Goal: Information Seeking & Learning: Learn about a topic

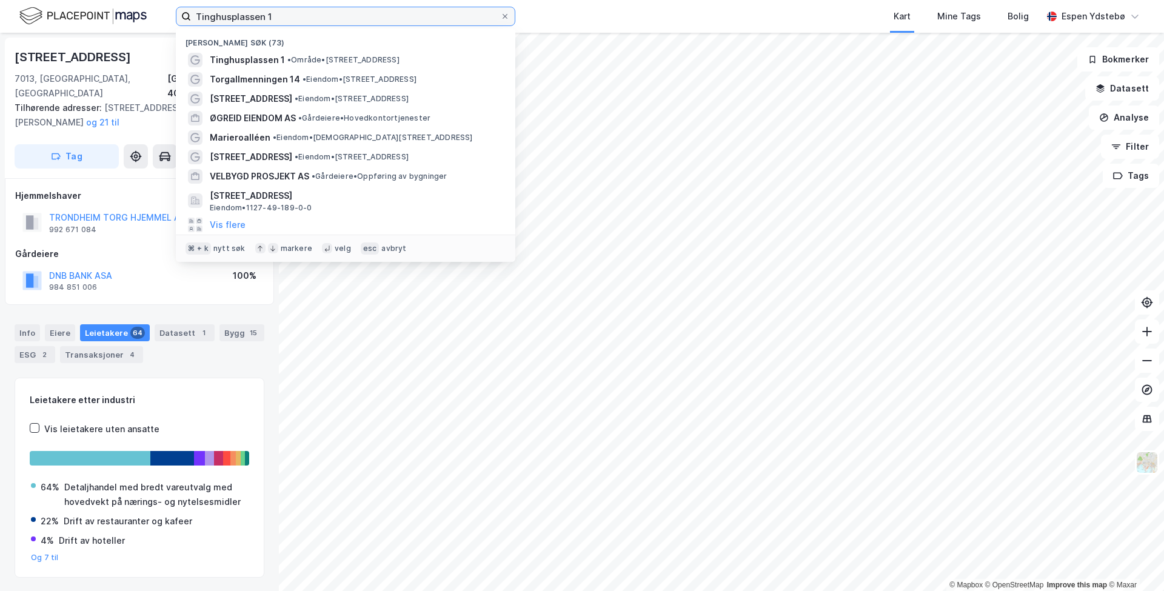
click at [227, 15] on input "Tinghusplassen 1" at bounding box center [345, 16] width 309 height 18
paste input "Grev [STREET_ADDRESS]"
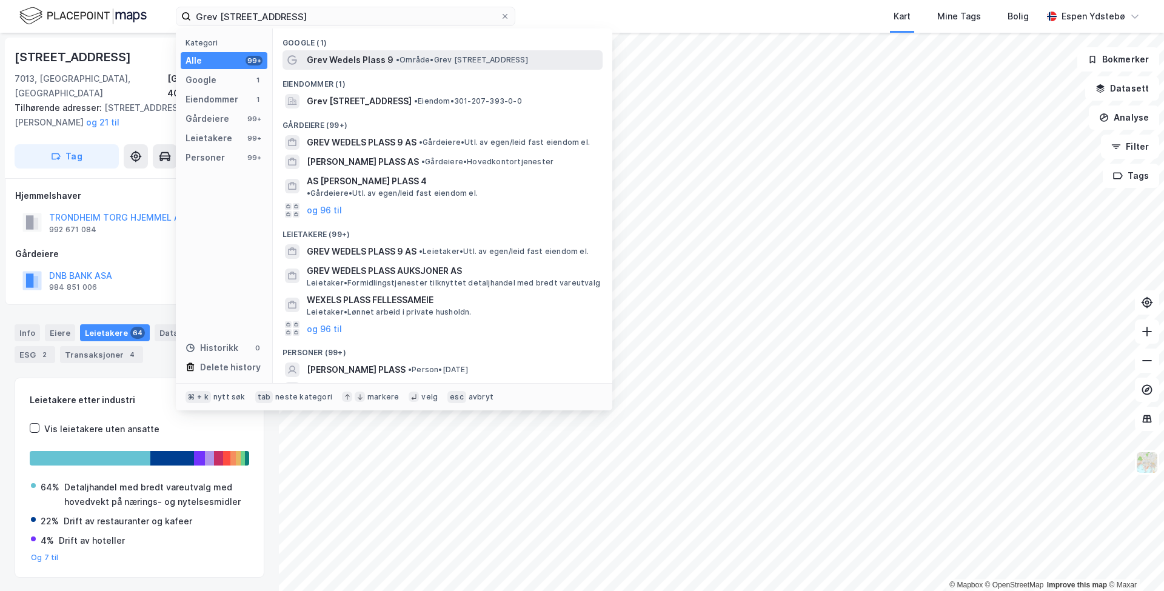
click at [383, 55] on span "Grev Wedels Plass 9" at bounding box center [350, 60] width 87 height 15
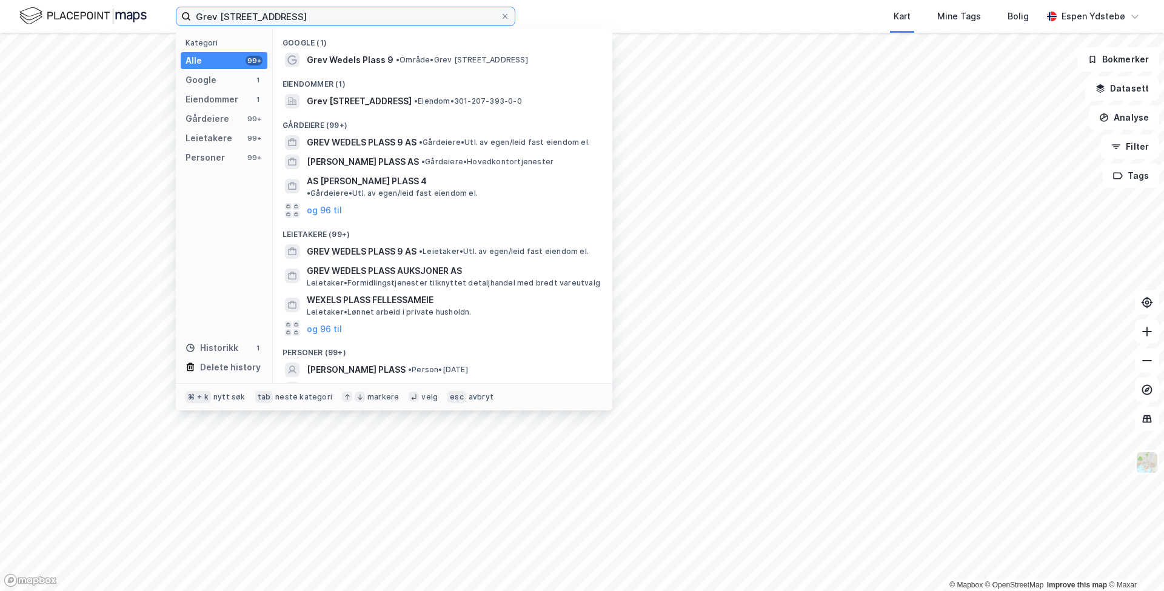
click at [353, 21] on input "Grev [STREET_ADDRESS]" at bounding box center [345, 16] width 309 height 18
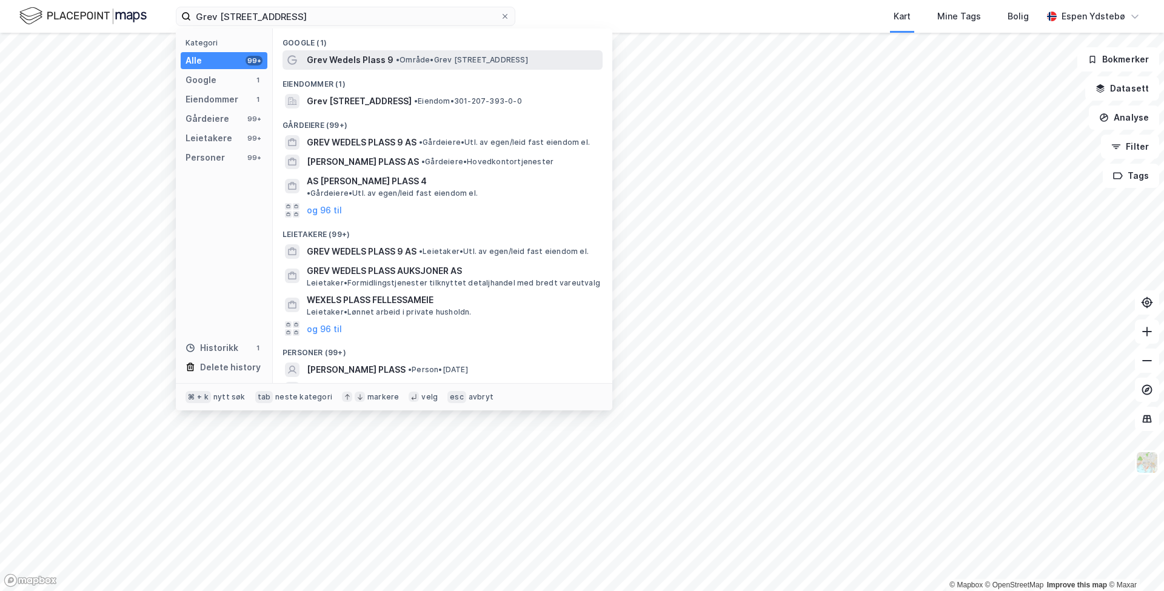
click at [338, 60] on span "Grev Wedels Plass 9" at bounding box center [350, 60] width 87 height 15
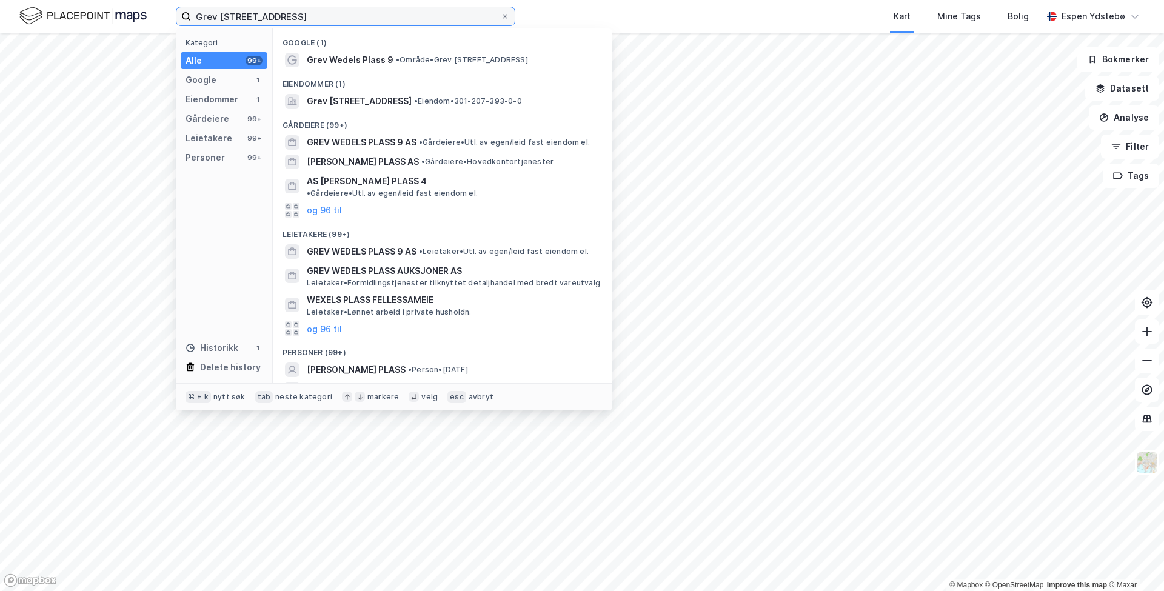
click at [334, 14] on input "Grev [STREET_ADDRESS]" at bounding box center [345, 16] width 309 height 18
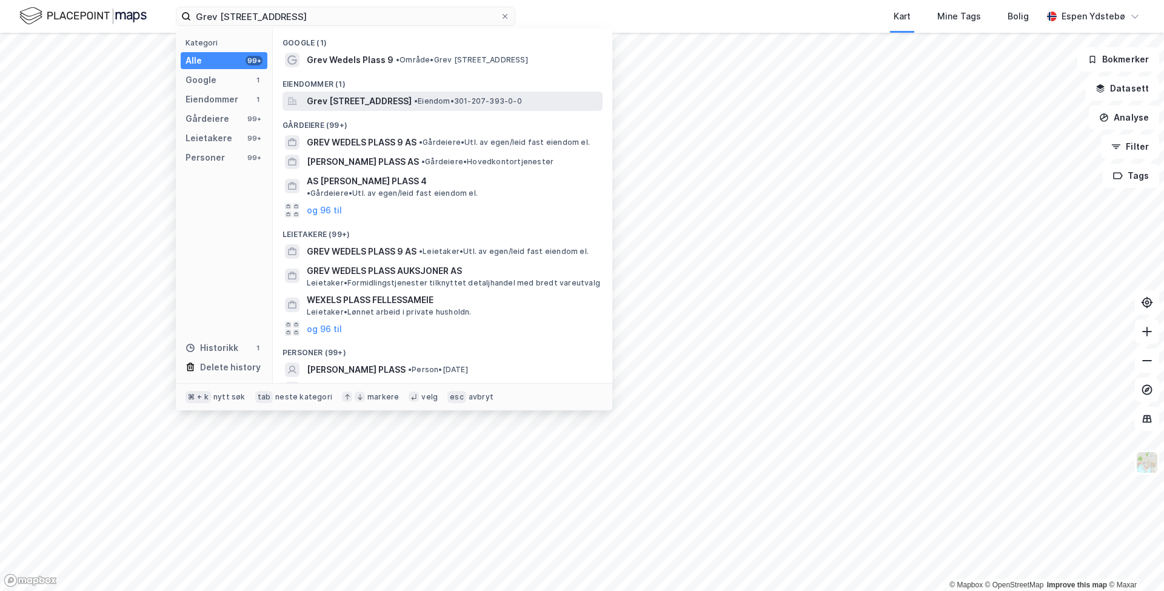
click at [333, 97] on span "Grev [STREET_ADDRESS]" at bounding box center [359, 101] width 105 height 15
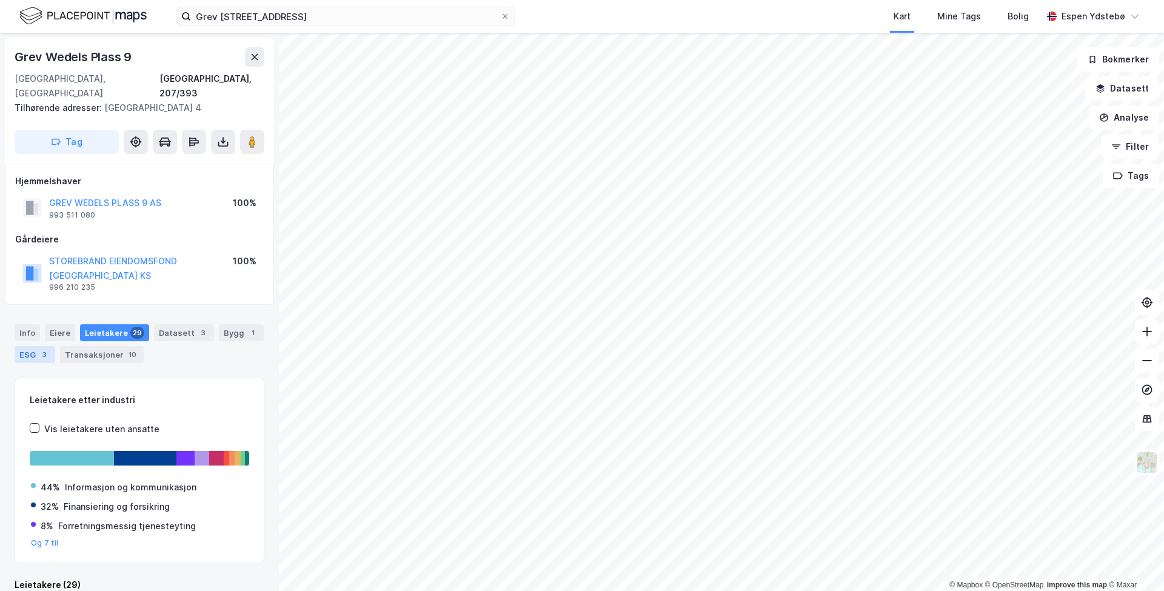
click at [37, 346] on div "ESG 3" at bounding box center [35, 354] width 41 height 17
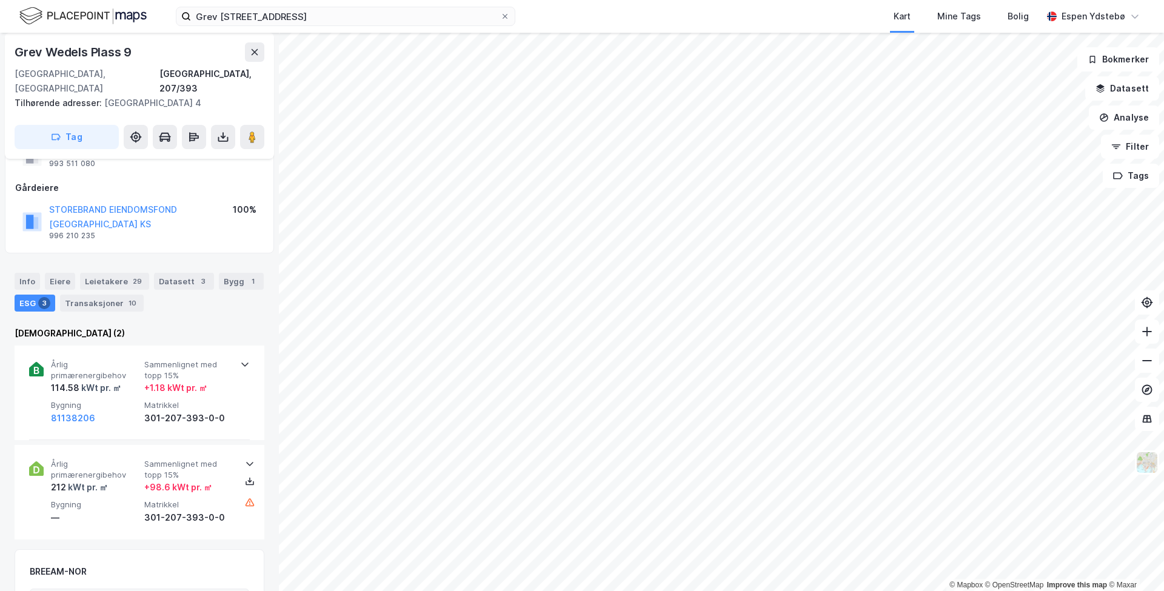
scroll to position [56, 0]
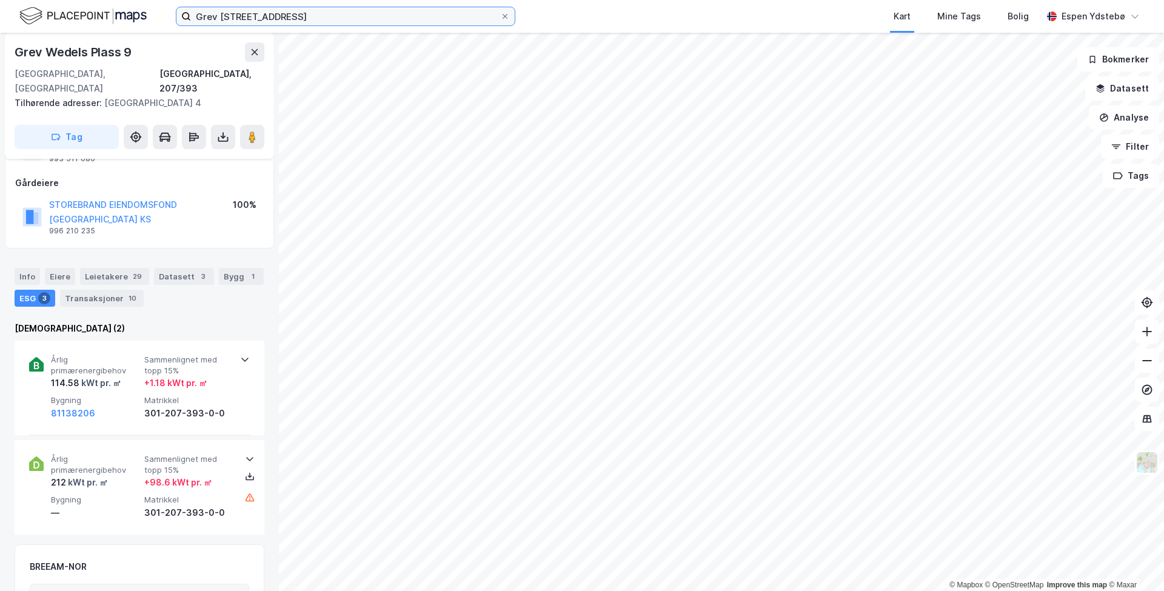
click at [269, 24] on input "Grev [STREET_ADDRESS]" at bounding box center [345, 16] width 309 height 18
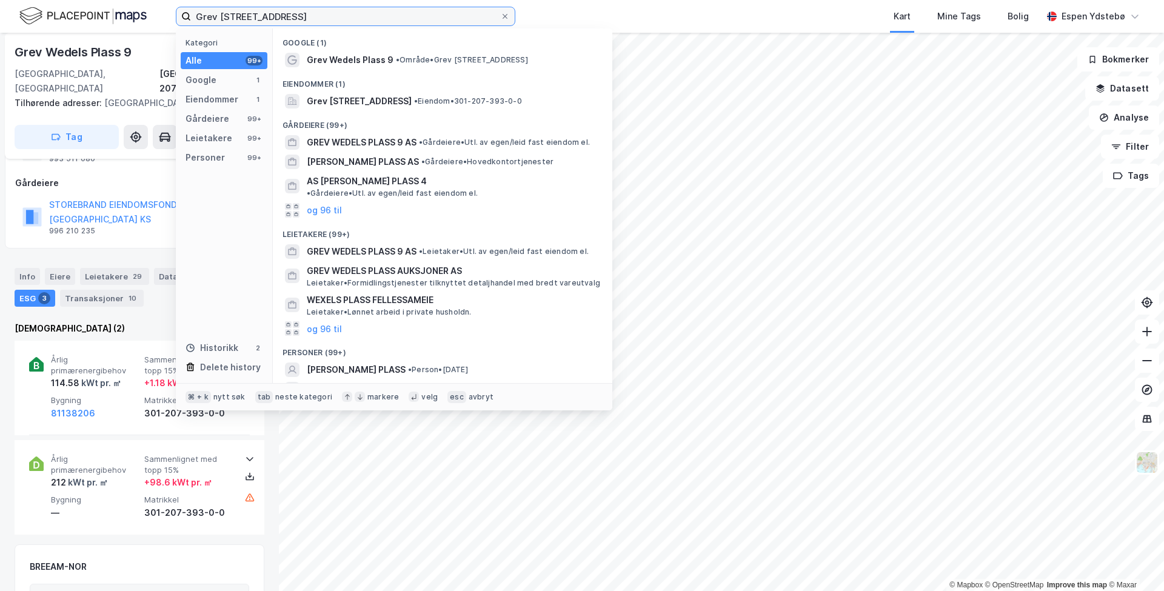
type input "N"
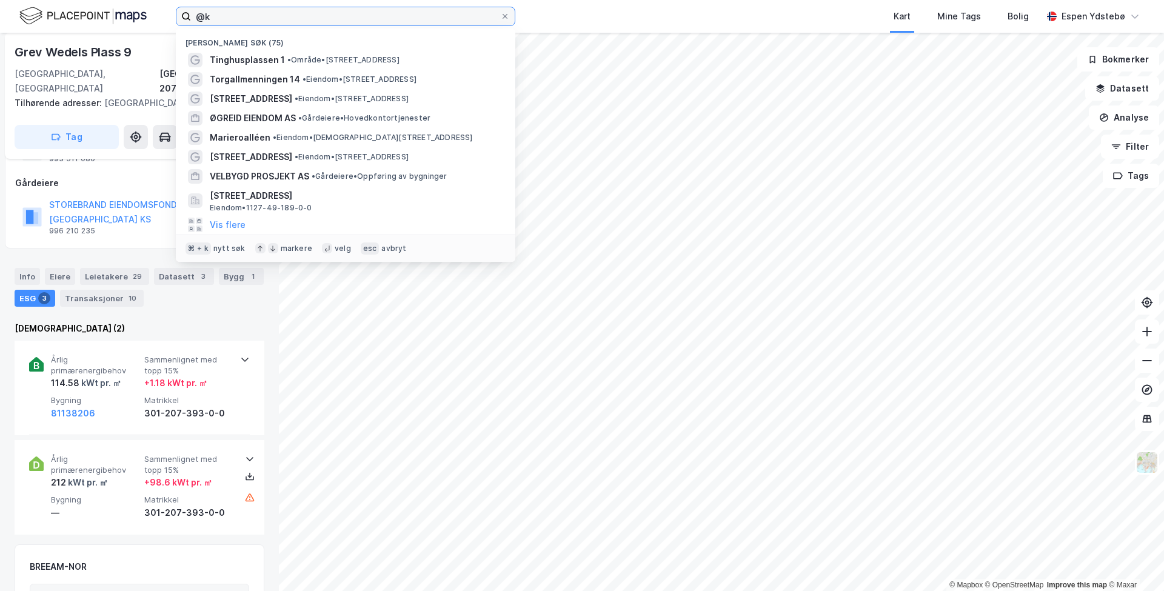
type input "@"
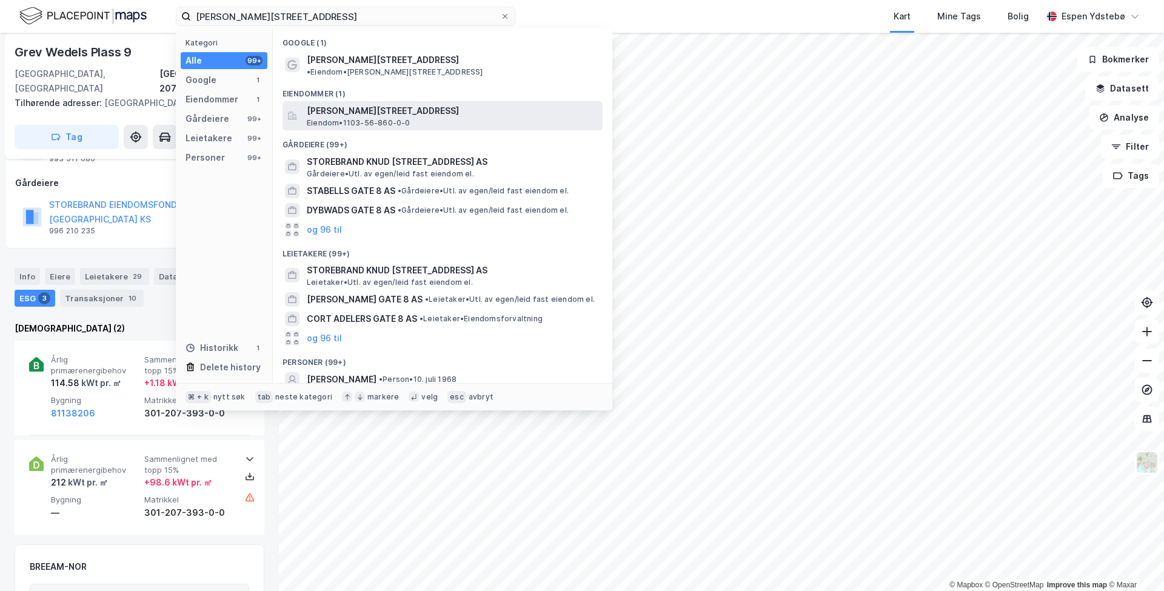
click at [349, 106] on span "[PERSON_NAME][STREET_ADDRESS]" at bounding box center [452, 111] width 291 height 15
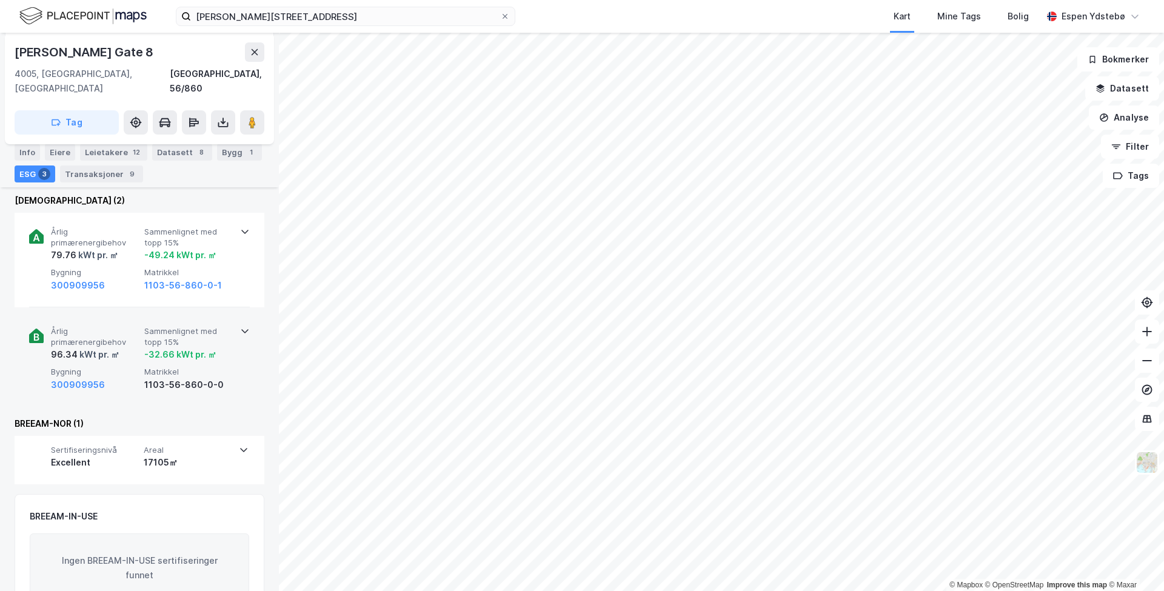
scroll to position [198, 0]
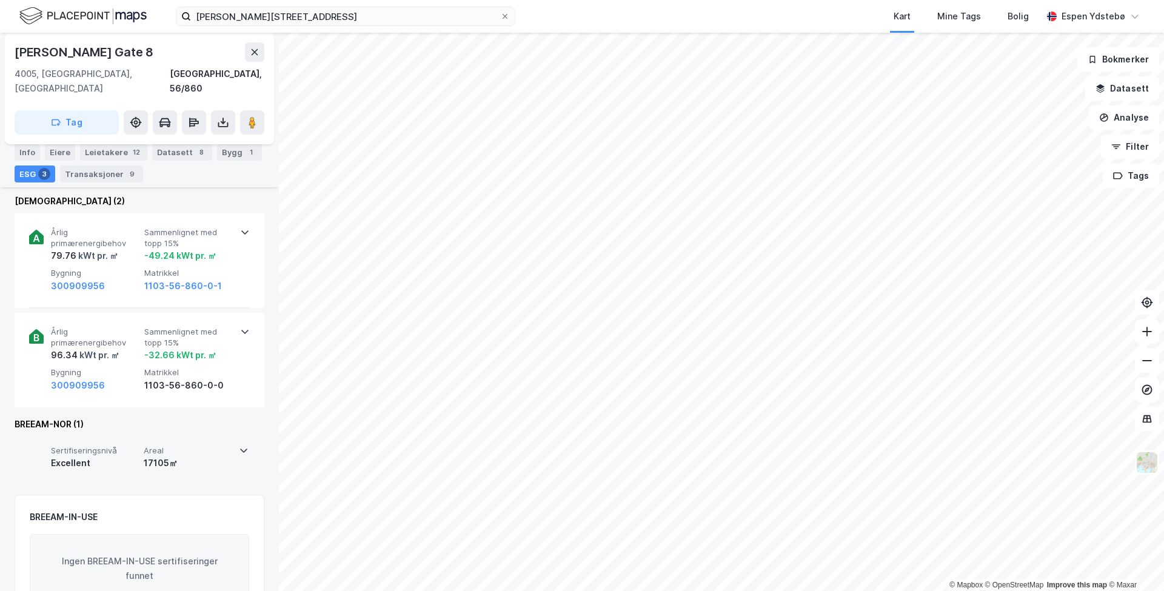
click at [223, 446] on span "Areal" at bounding box center [188, 451] width 88 height 10
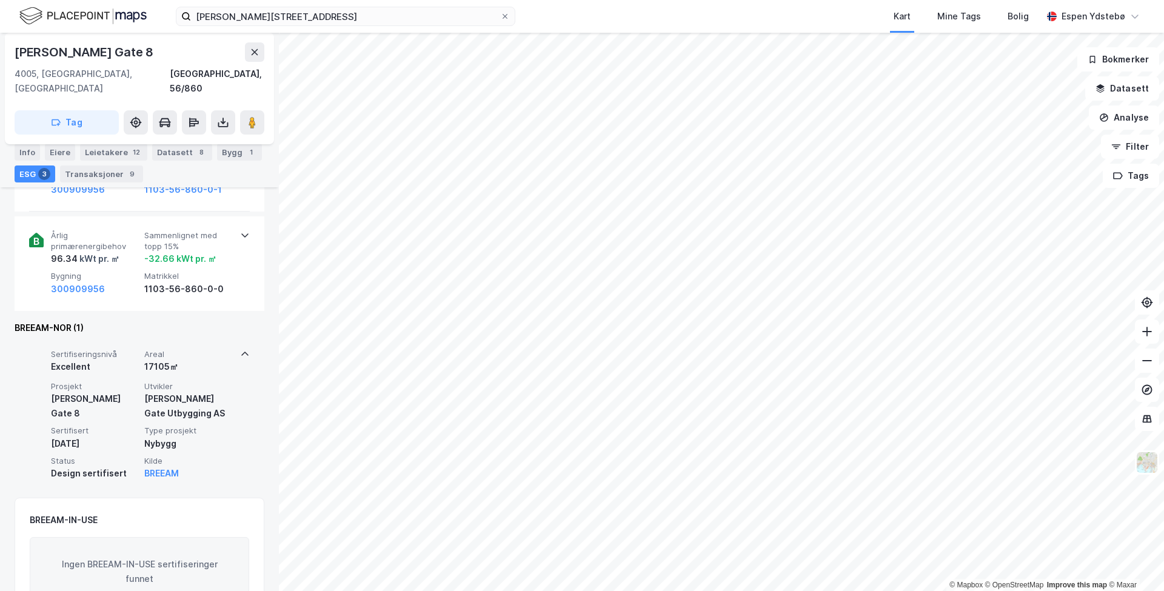
scroll to position [0, 0]
click at [247, 349] on icon at bounding box center [245, 354] width 10 height 10
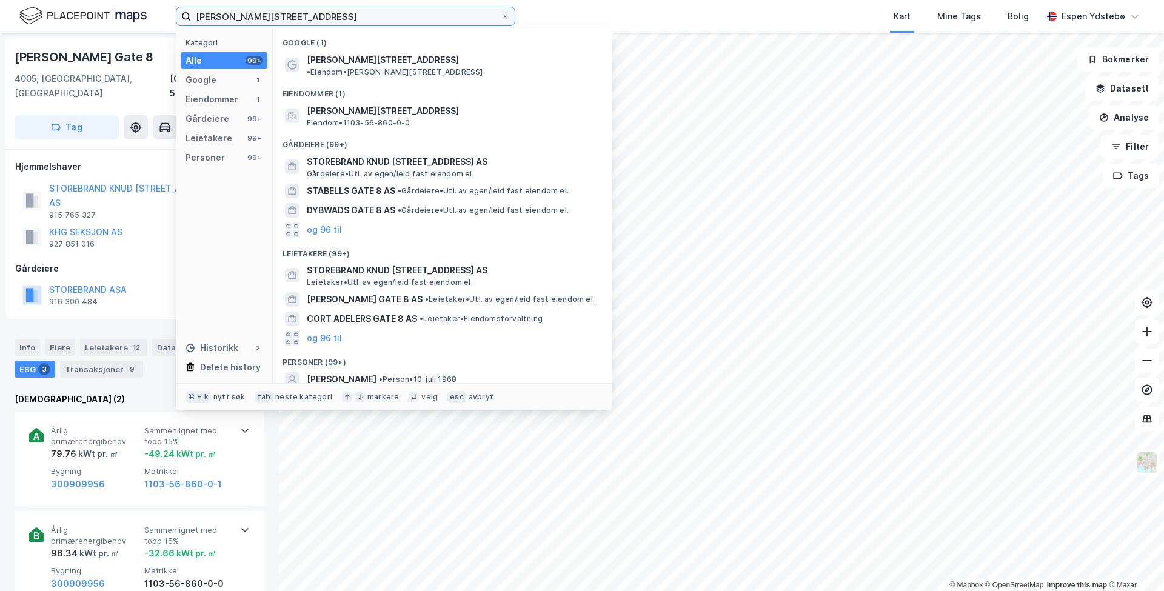
click at [218, 18] on input "[PERSON_NAME][STREET_ADDRESS]" at bounding box center [345, 16] width 309 height 18
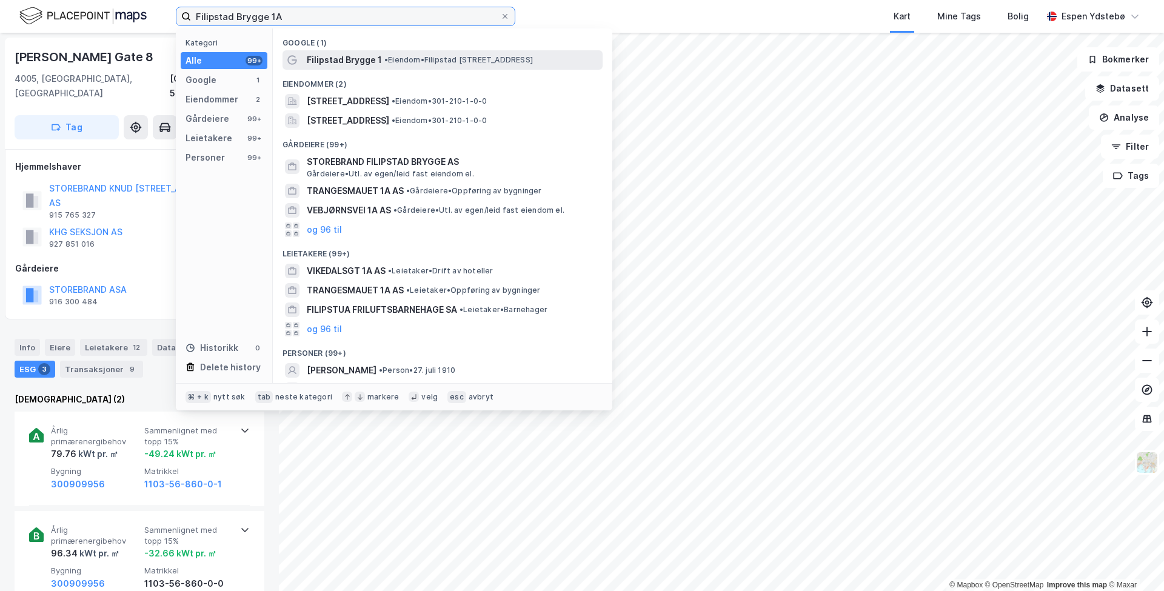
type input "Filipstad Brygge 1A"
click at [344, 58] on span "Filipstad Brygge 1" at bounding box center [344, 60] width 75 height 15
